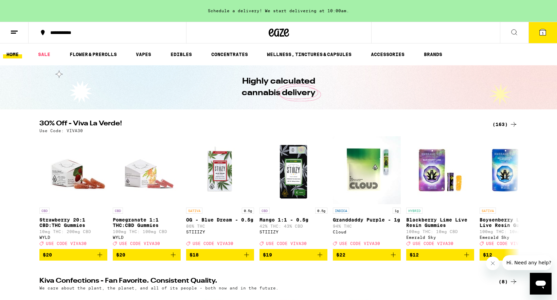
click at [504, 125] on div "(163)" at bounding box center [504, 124] width 25 height 8
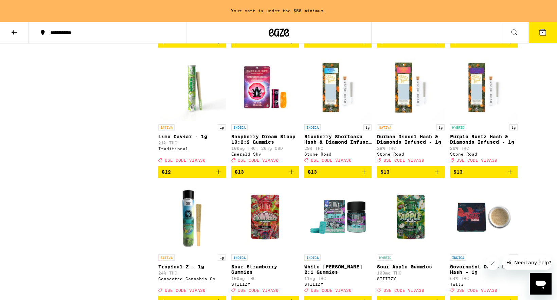
scroll to position [820, 0]
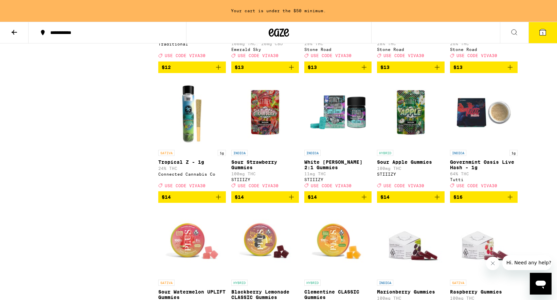
click at [511, 201] on icon "Add to bag" at bounding box center [510, 197] width 8 height 8
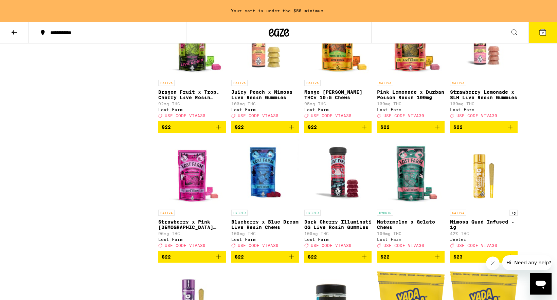
scroll to position [2448, 0]
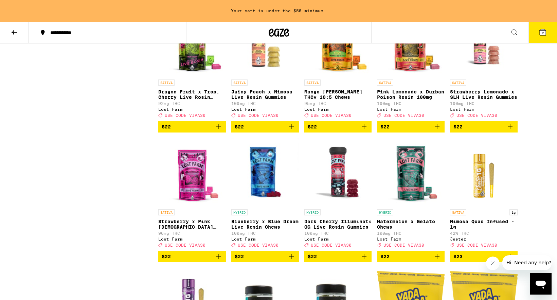
click at [441, 132] on button "$22" at bounding box center [411, 127] width 68 height 12
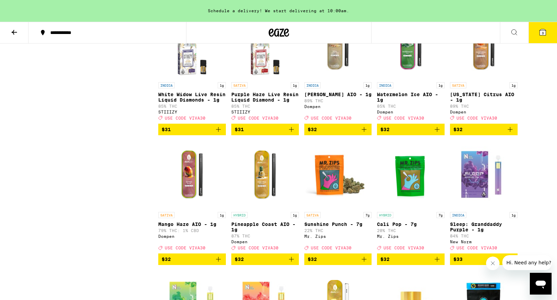
scroll to position [3361, 0]
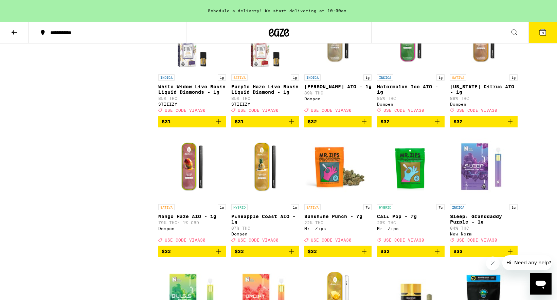
click at [219, 124] on icon "Add to bag" at bounding box center [218, 121] width 5 height 5
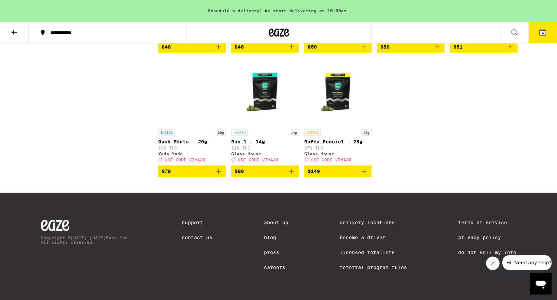
scroll to position [4264, 0]
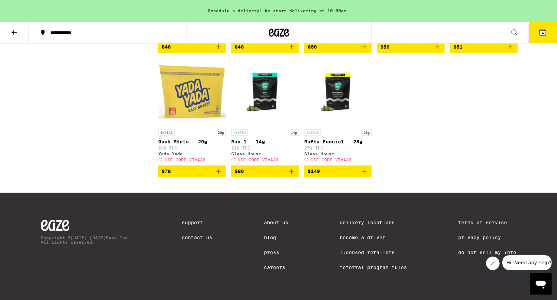
click at [220, 175] on icon "Add to bag" at bounding box center [218, 171] width 8 height 8
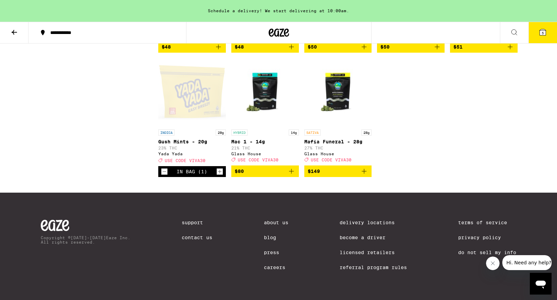
scroll to position [4254, 0]
click at [165, 176] on icon "Decrement" at bounding box center [164, 171] width 6 height 8
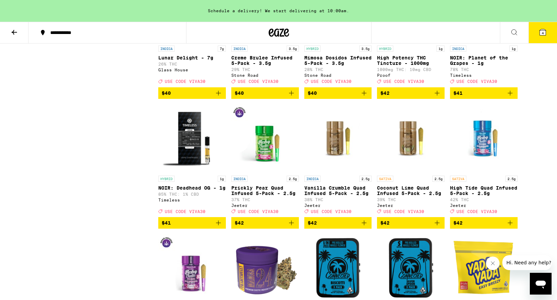
scroll to position [3762, 0]
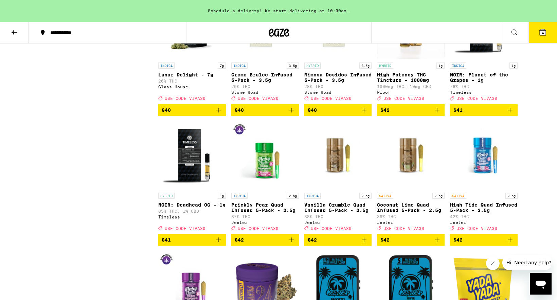
click at [219, 114] on icon "Add to bag" at bounding box center [218, 110] width 8 height 8
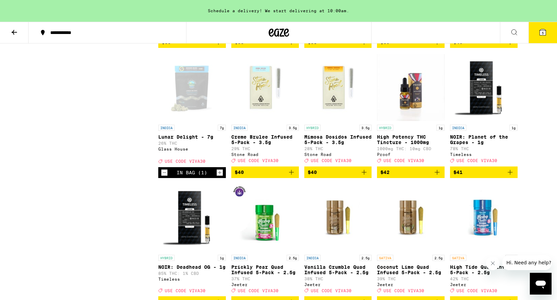
scroll to position [3650, 0]
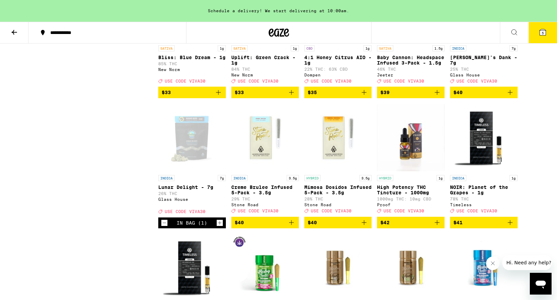
click at [509, 96] on icon "Add to bag" at bounding box center [510, 92] width 8 height 8
click at [547, 29] on button "6" at bounding box center [542, 32] width 29 height 21
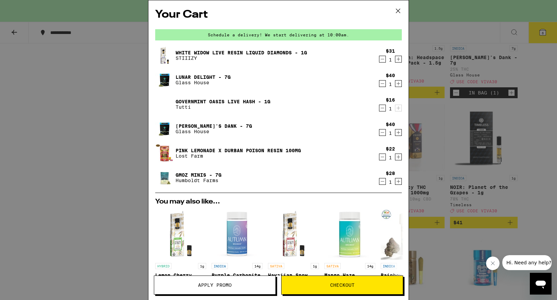
click at [382, 182] on icon "Decrement" at bounding box center [382, 181] width 6 height 8
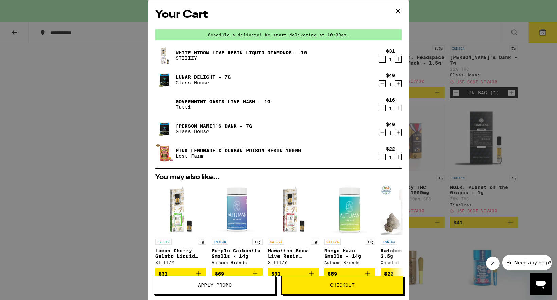
click at [231, 283] on span "Apply Promo" at bounding box center [215, 284] width 34 height 5
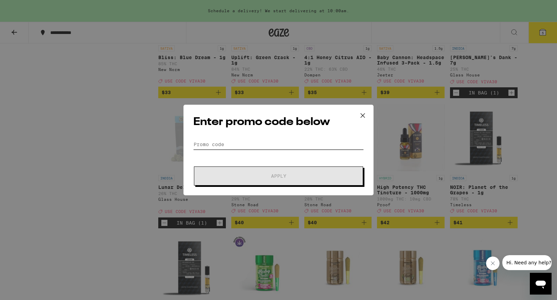
click at [266, 146] on input "Promo Code" at bounding box center [278, 144] width 170 height 10
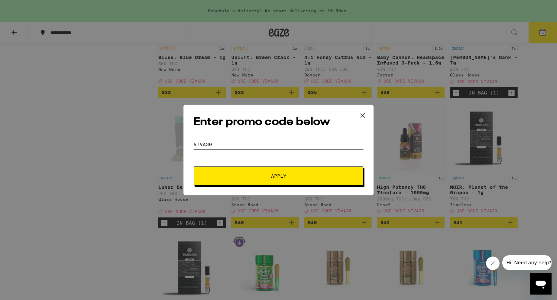
type input "Viva30"
click at [284, 179] on button "Apply" at bounding box center [278, 175] width 169 height 19
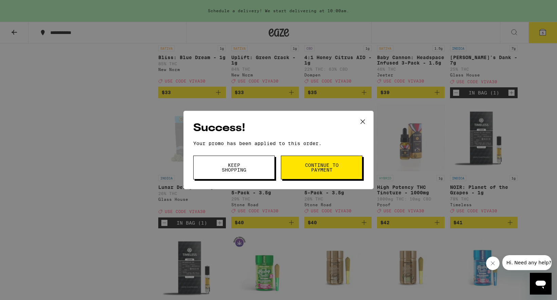
click at [308, 171] on span "Continue to payment" at bounding box center [321, 168] width 35 height 10
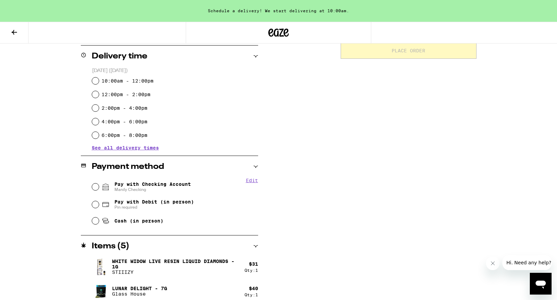
scroll to position [246, 0]
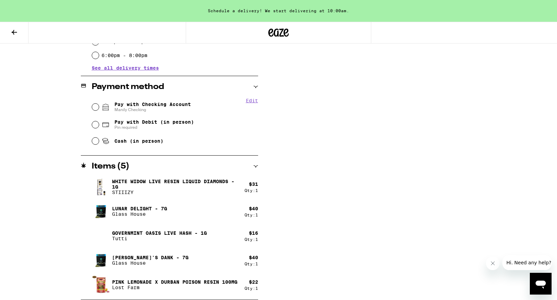
click at [14, 29] on icon at bounding box center [14, 32] width 8 height 8
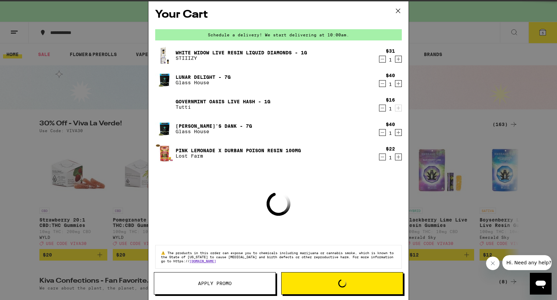
click at [382, 157] on icon "Decrement" at bounding box center [382, 157] width 6 height 8
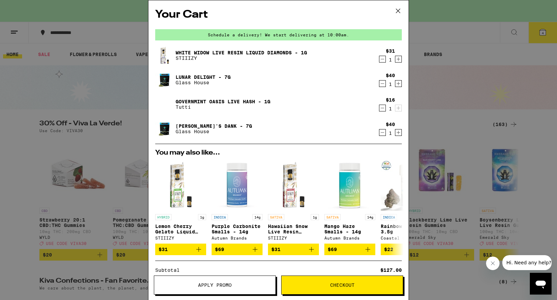
click at [369, 285] on span "Checkout" at bounding box center [341, 284] width 121 height 5
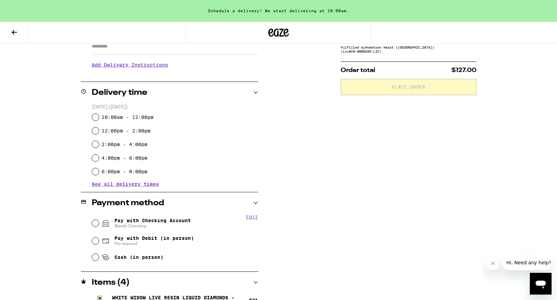
scroll to position [100, 0]
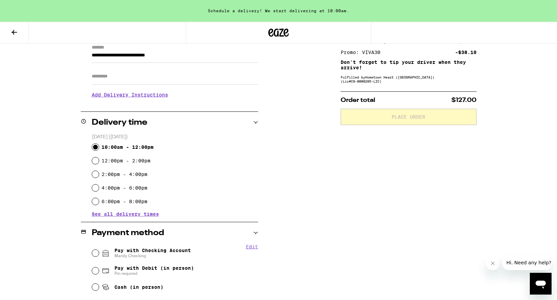
click at [98, 147] on input "10:00am - 12:00pm" at bounding box center [95, 147] width 7 height 7
radio input "true"
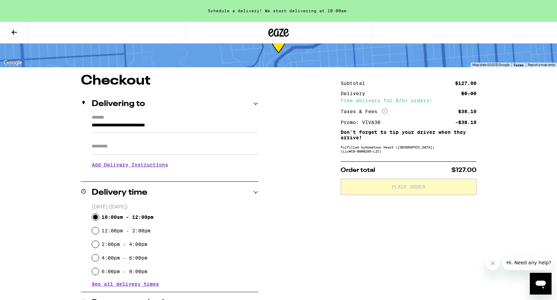
scroll to position [23, 0]
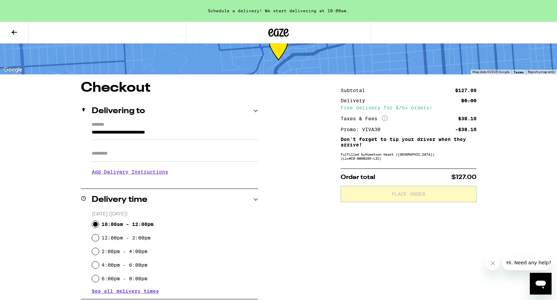
click at [162, 149] on input "Apt/Suite" at bounding box center [175, 153] width 166 height 16
type input "*"
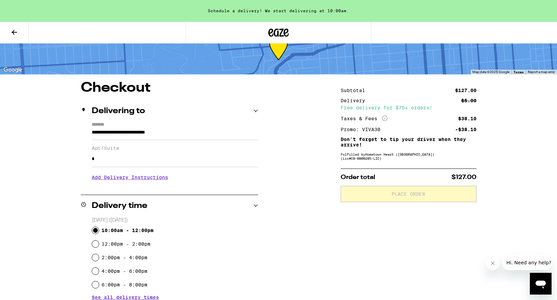
click at [214, 229] on div "10:00am - 12:00pm" at bounding box center [175, 230] width 166 height 14
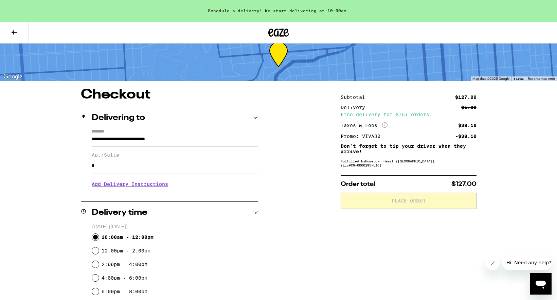
scroll to position [0, 0]
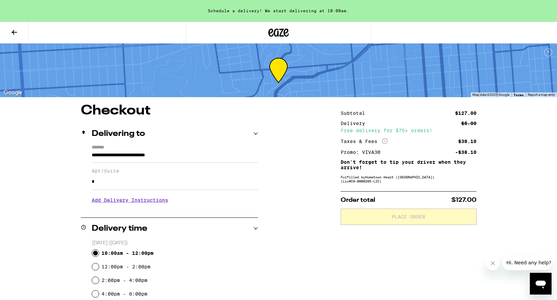
click at [14, 33] on icon at bounding box center [14, 32] width 5 height 5
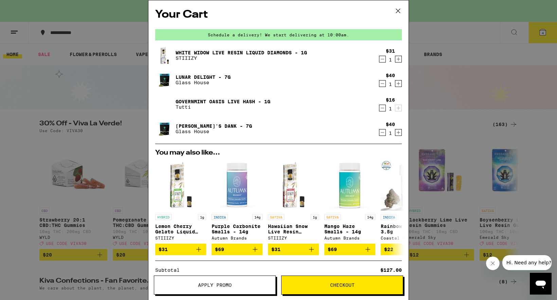
click at [400, 9] on icon at bounding box center [398, 11] width 10 height 10
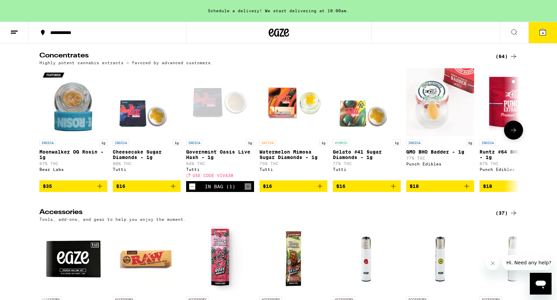
scroll to position [2656, 0]
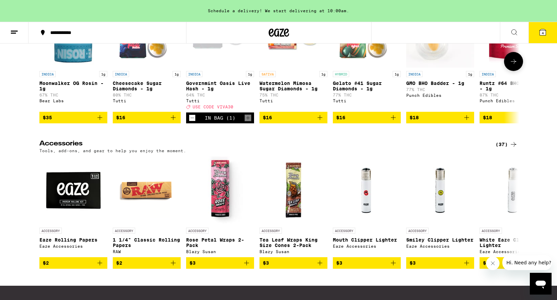
click at [511, 66] on icon at bounding box center [513, 61] width 8 height 8
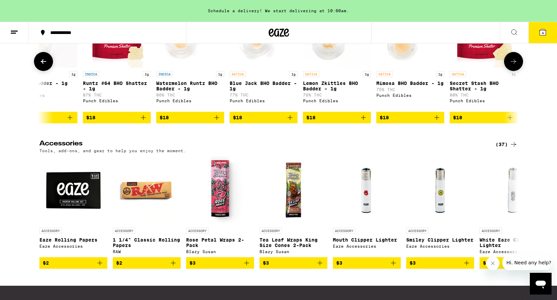
scroll to position [0, 404]
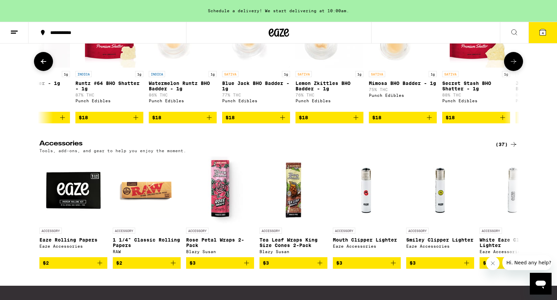
click at [47, 66] on icon at bounding box center [43, 61] width 8 height 8
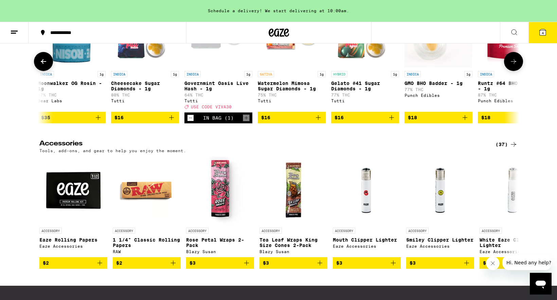
scroll to position [0, 0]
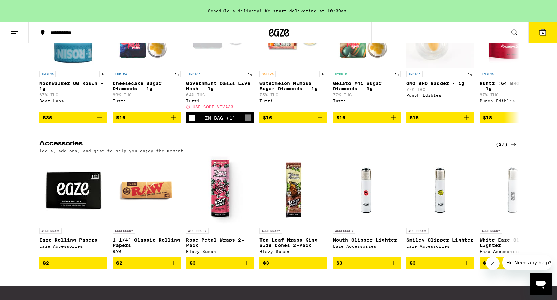
click at [548, 31] on button "4" at bounding box center [542, 32] width 29 height 21
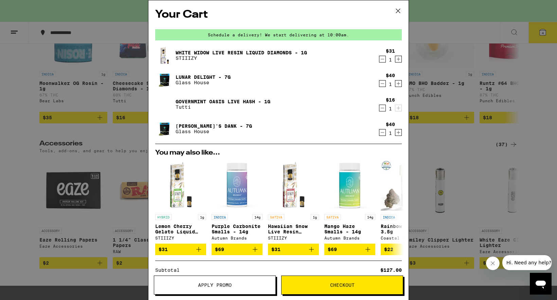
click at [383, 283] on span "Checkout" at bounding box center [341, 284] width 121 height 5
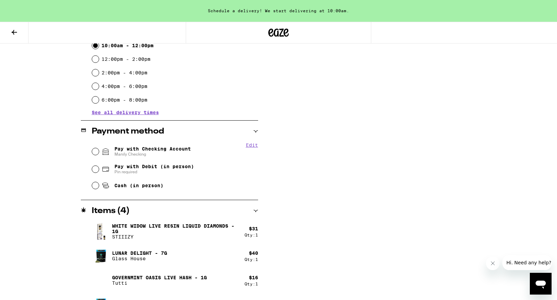
scroll to position [227, 0]
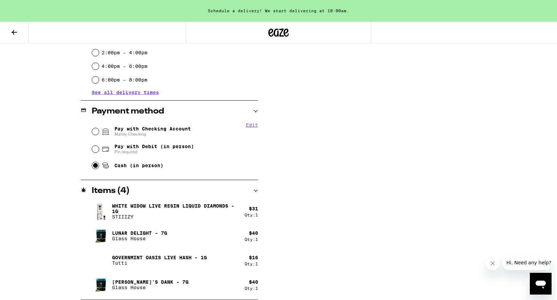
click at [94, 169] on input "Cash (in person)" at bounding box center [95, 165] width 7 height 7
radio input "true"
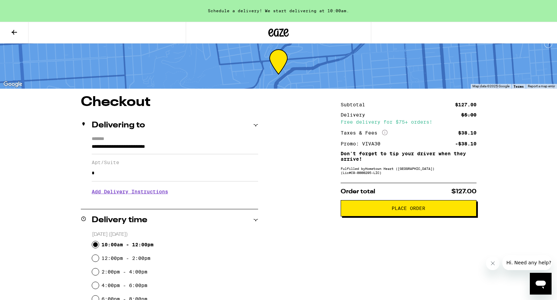
scroll to position [0, 0]
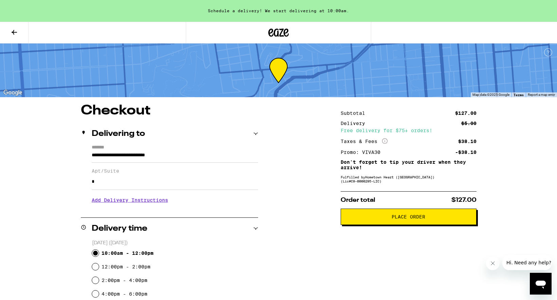
click at [397, 219] on span "Place Order" at bounding box center [408, 216] width 34 height 5
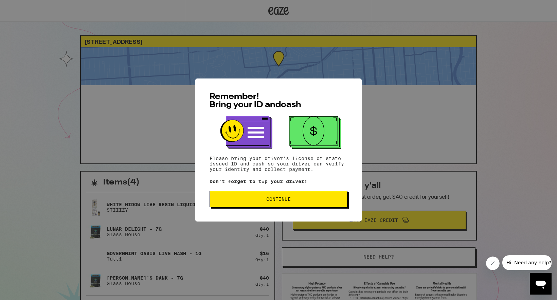
click at [319, 204] on button "Continue" at bounding box center [278, 199] width 138 height 16
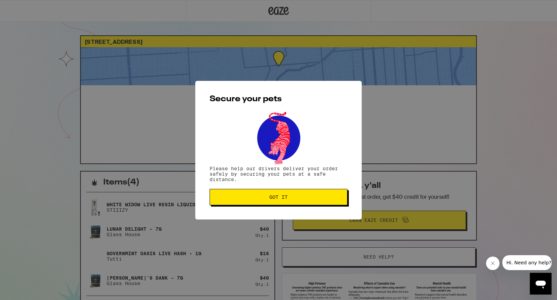
click at [319, 204] on button "Got it" at bounding box center [278, 197] width 138 height 16
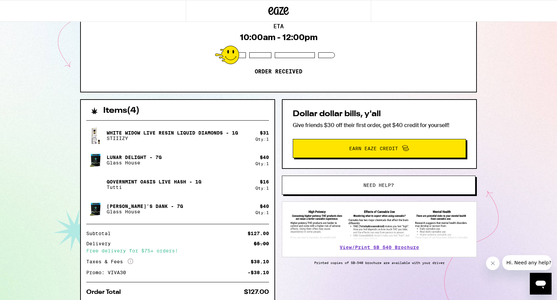
scroll to position [100, 0]
